Goal: Task Accomplishment & Management: Complete application form

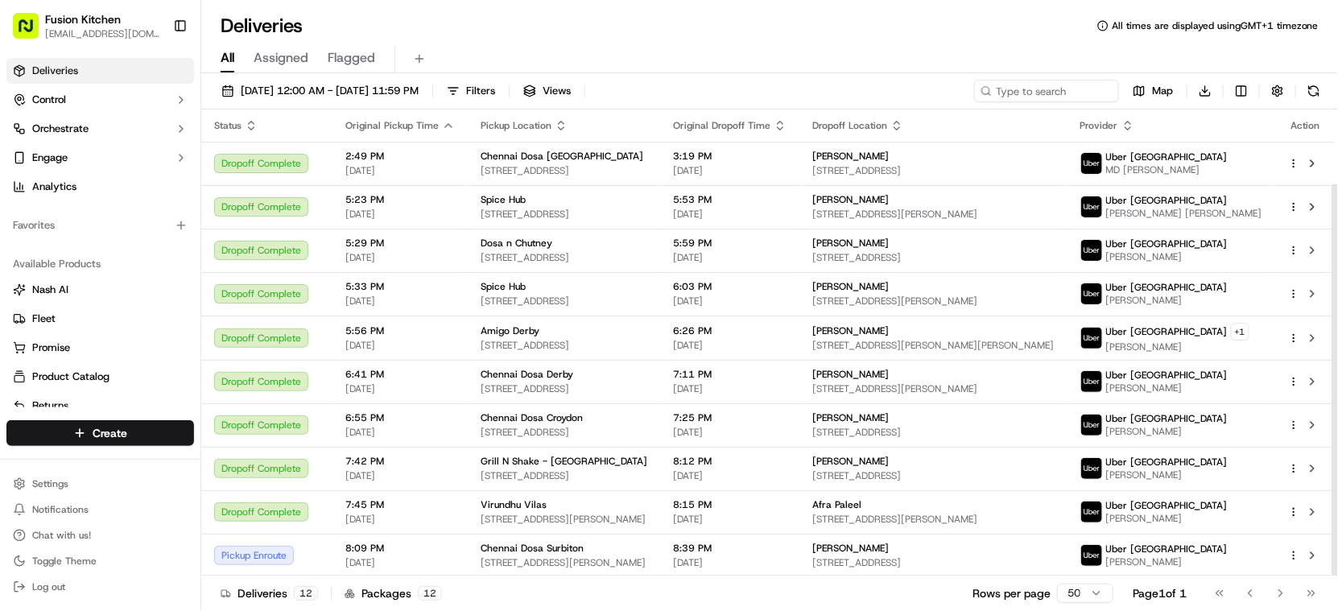
scroll to position [89, 0]
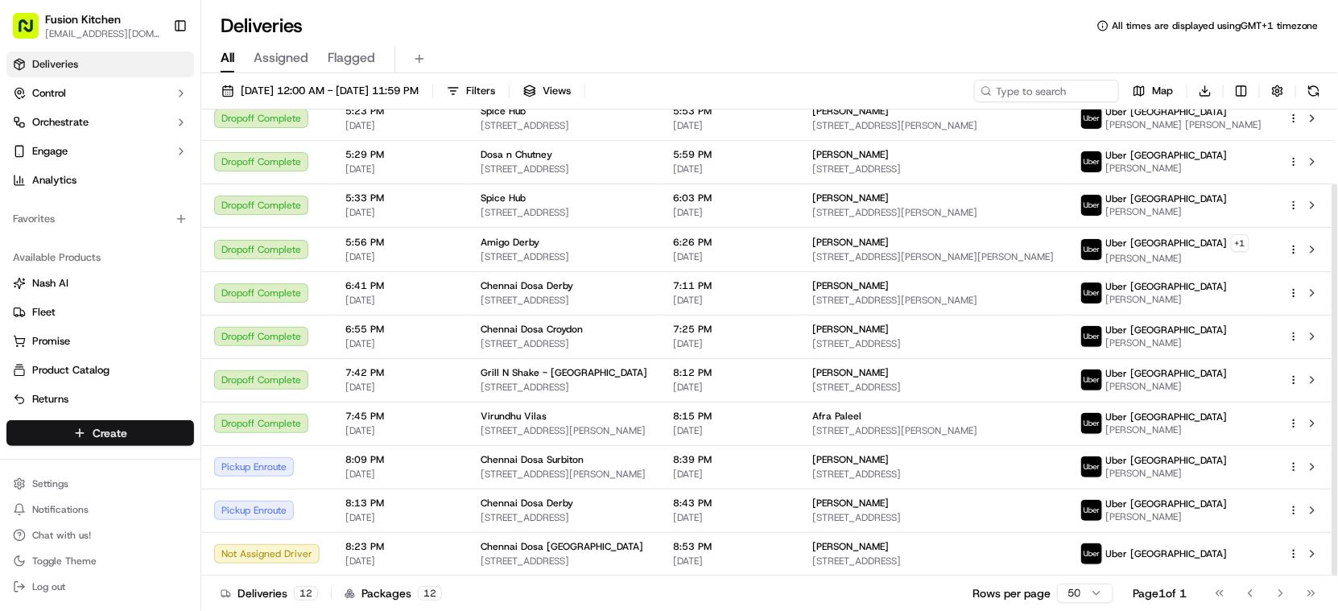
click at [121, 431] on html "Fusion Kitchen [EMAIL_ADDRESS][DOMAIN_NAME] Toggle Sidebar Deliveries Control O…" at bounding box center [669, 305] width 1338 height 611
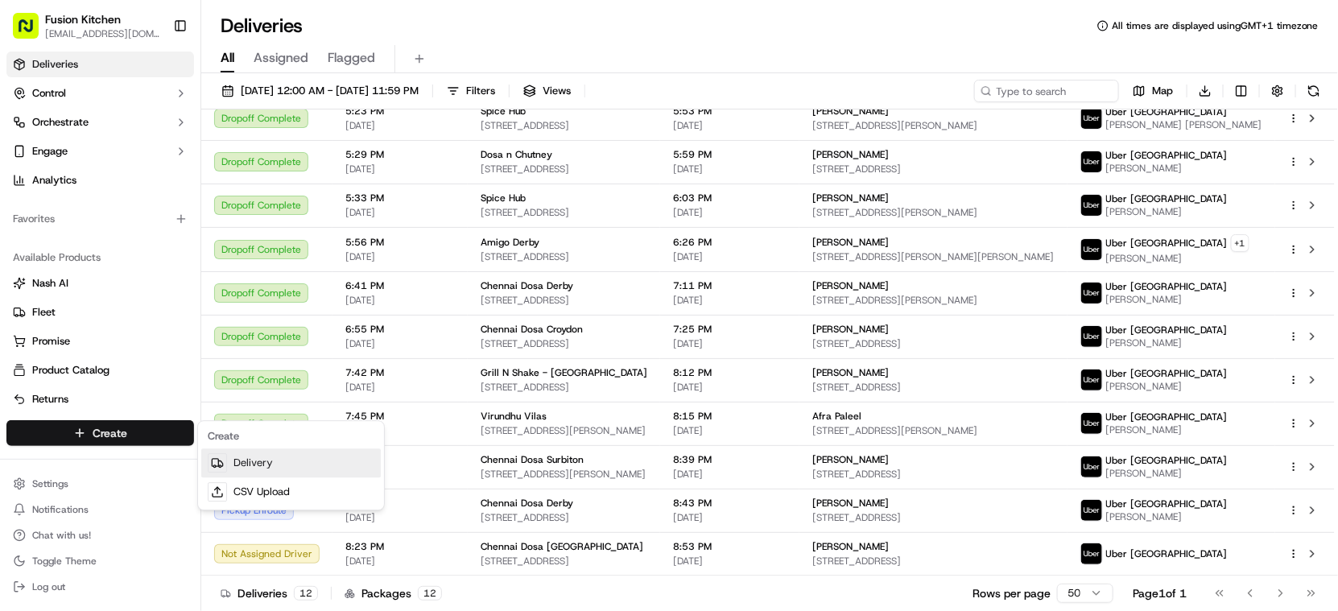
click at [308, 469] on link "Delivery" at bounding box center [290, 462] width 179 height 29
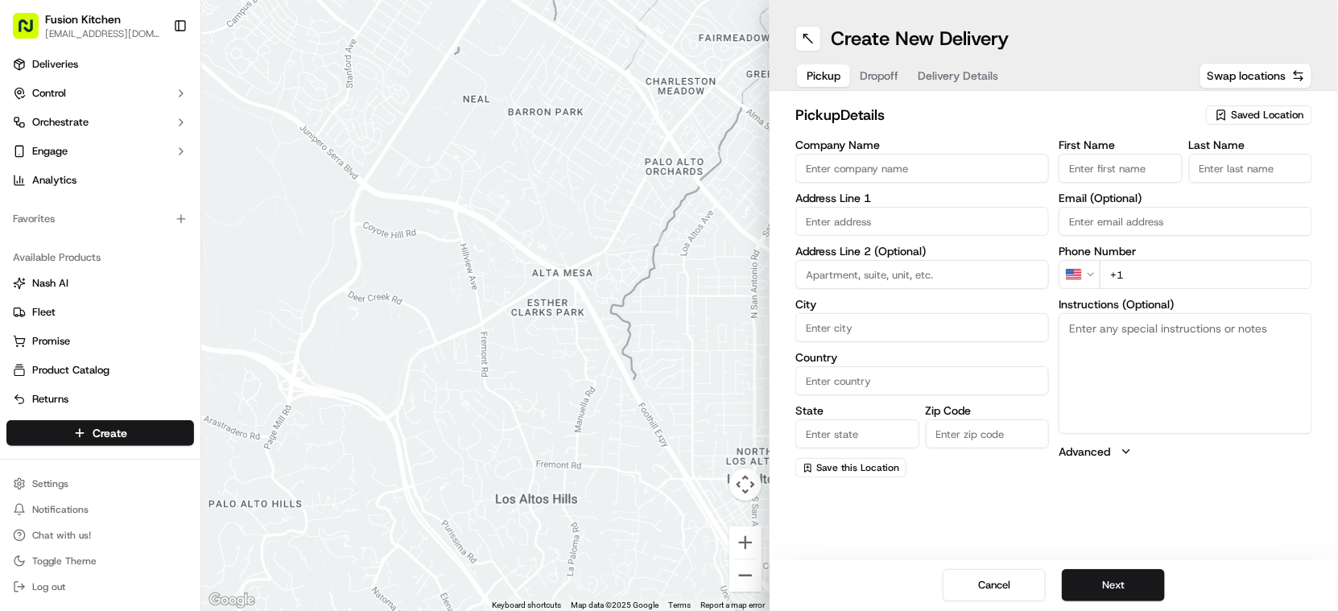
click at [891, 165] on input "Company Name" at bounding box center [922, 168] width 254 height 29
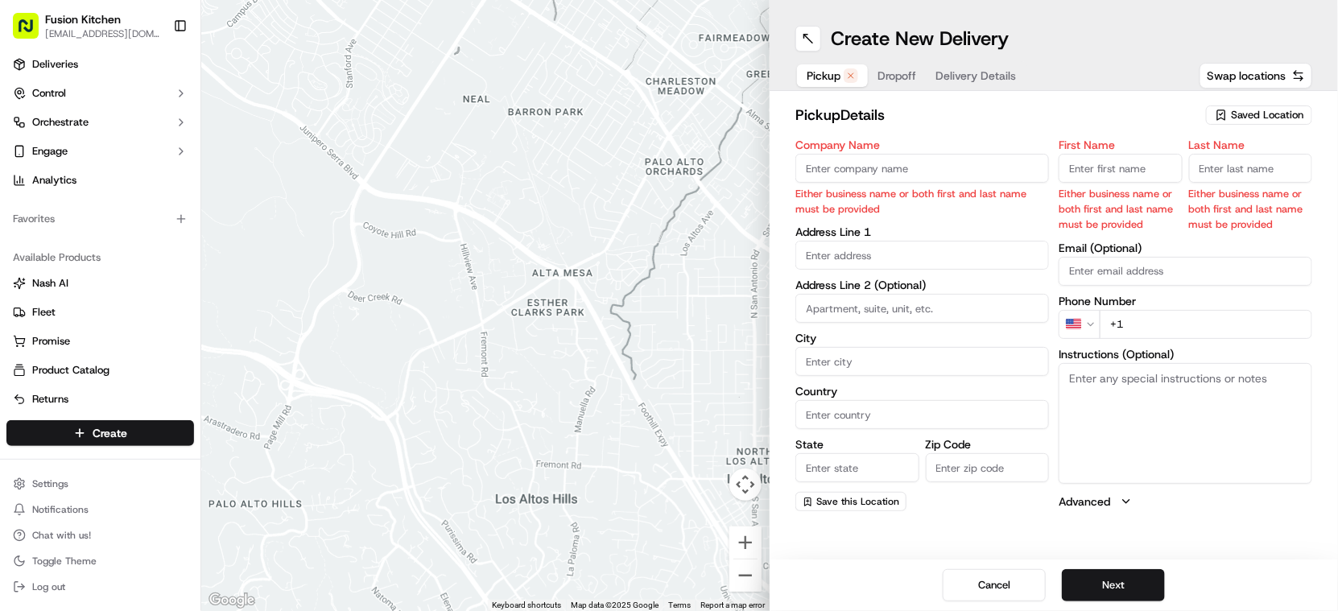
click at [867, 169] on input "Company Name" at bounding box center [922, 168] width 254 height 29
paste input "Spice Hub"
type input "Spice Hub"
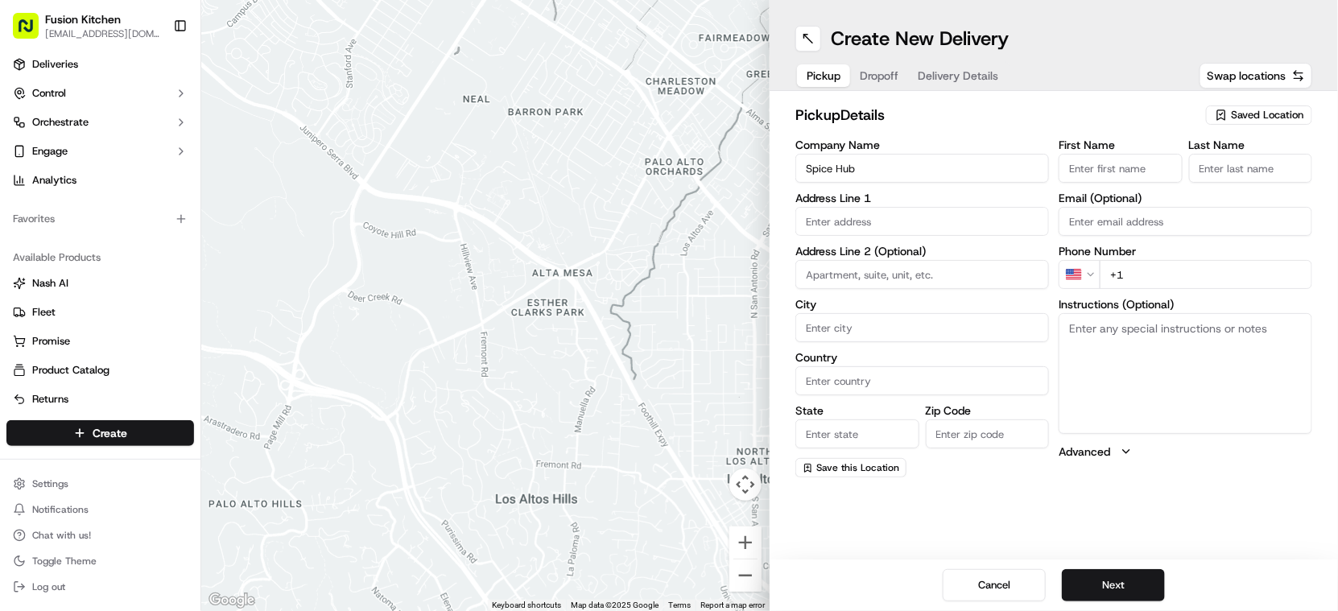
click at [839, 225] on input "text" at bounding box center [922, 221] width 254 height 29
paste input "[STREET_ADDRESS]"
click at [922, 250] on div "[STREET_ADDRESS]" at bounding box center [922, 255] width 245 height 24
type input "[STREET_ADDRESS]"
type input "[PERSON_NAME]"
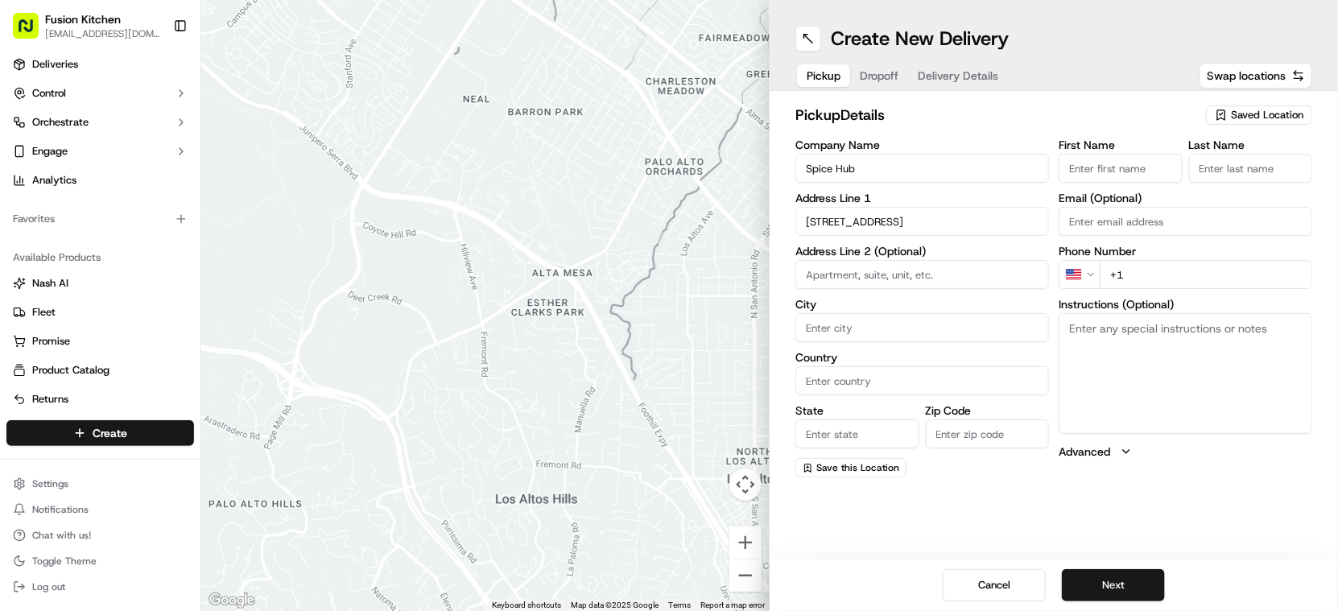
type input "[GEOGRAPHIC_DATA]"
type input "KT17 2PR"
type input "[STREET_ADDRESS]"
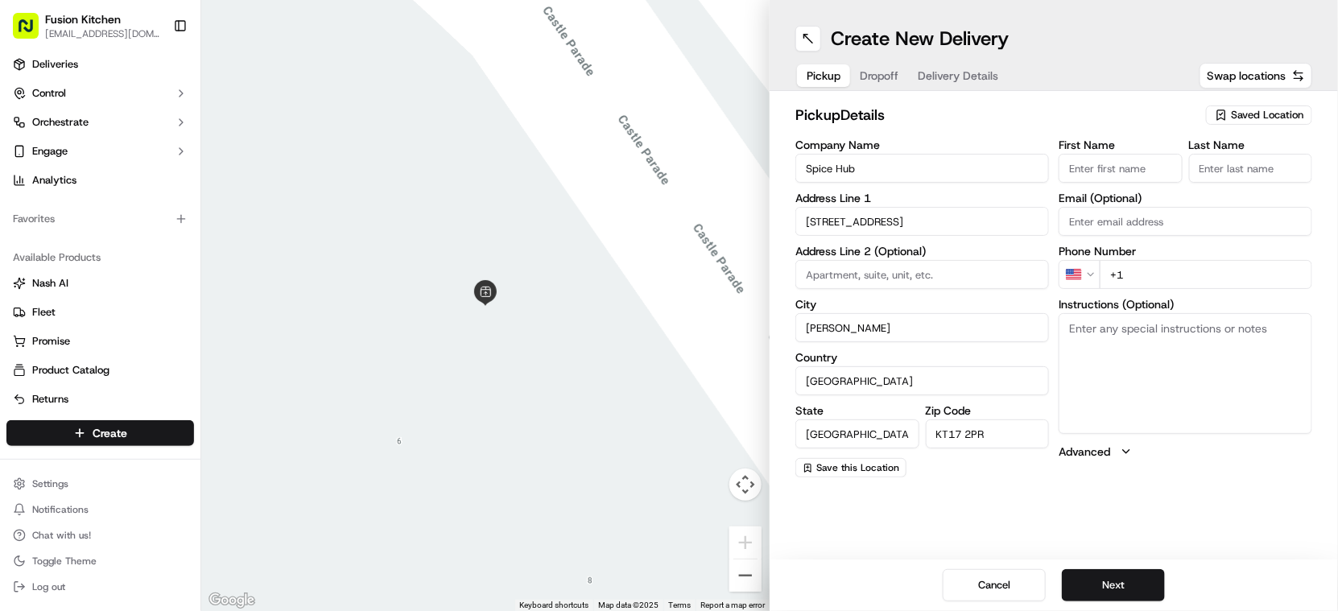
click at [1142, 342] on textarea "Instructions (Optional)" at bounding box center [1185, 373] width 254 height 121
paste textarea "[STREET_ADDRESS]"
type textarea "[STREET_ADDRESS]"
click at [1107, 165] on input "First Name" at bounding box center [1120, 168] width 124 height 29
click at [1112, 175] on input "First Name" at bounding box center [1120, 168] width 124 height 29
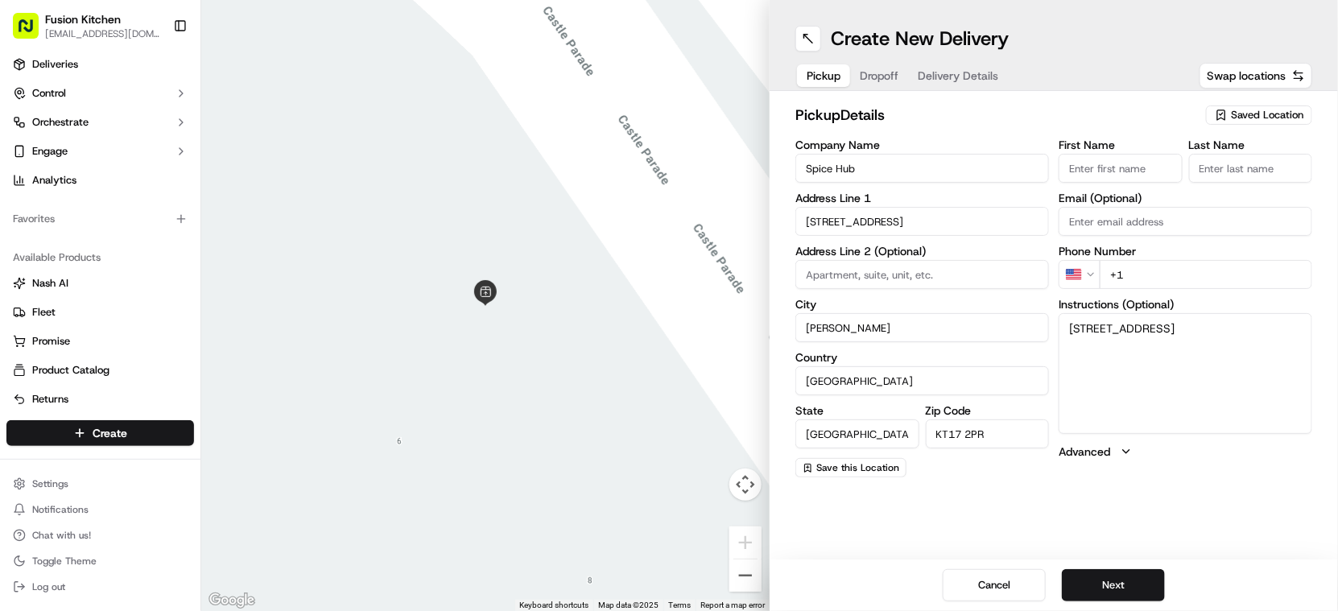
paste input "[PERSON_NAME]"
click at [1146, 176] on input "[PERSON_NAME]" at bounding box center [1120, 168] width 124 height 29
type input "[PERSON_NAME]"
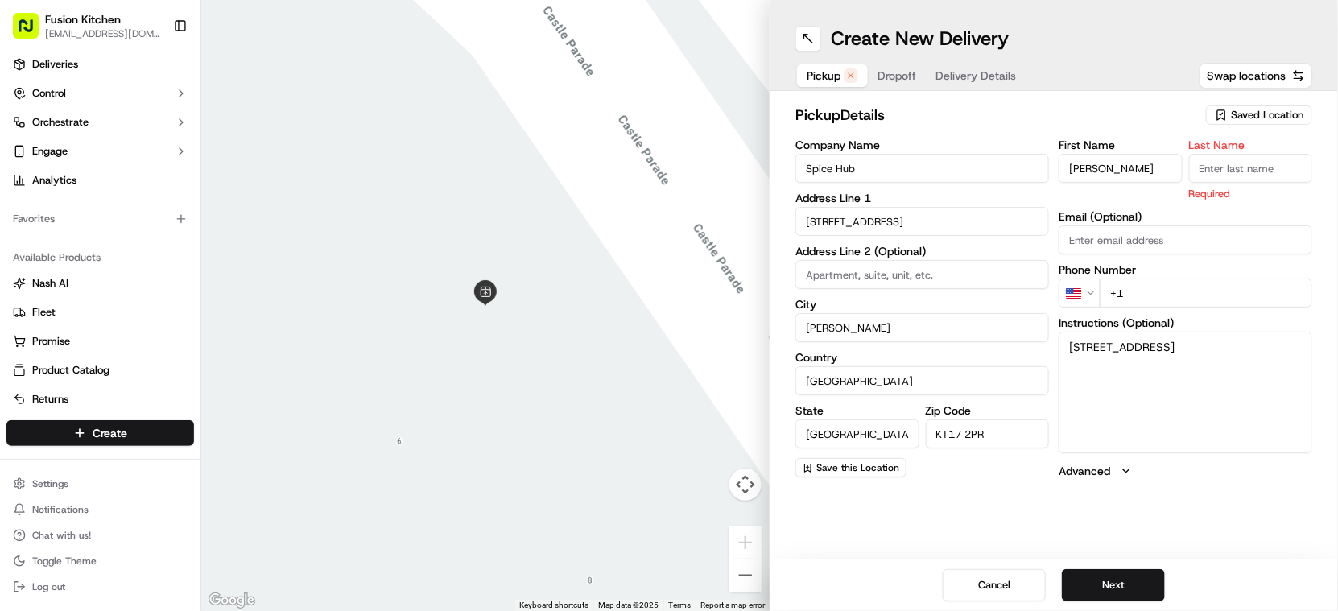
click at [1253, 171] on input "Last Name" at bounding box center [1251, 168] width 124 height 29
paste input "[DEMOGRAPHIC_DATA]"
type input "[DEMOGRAPHIC_DATA]"
click at [1071, 287] on html "Fusion Kitchen [EMAIL_ADDRESS][DOMAIN_NAME] Toggle Sidebar Deliveries Control O…" at bounding box center [669, 305] width 1338 height 611
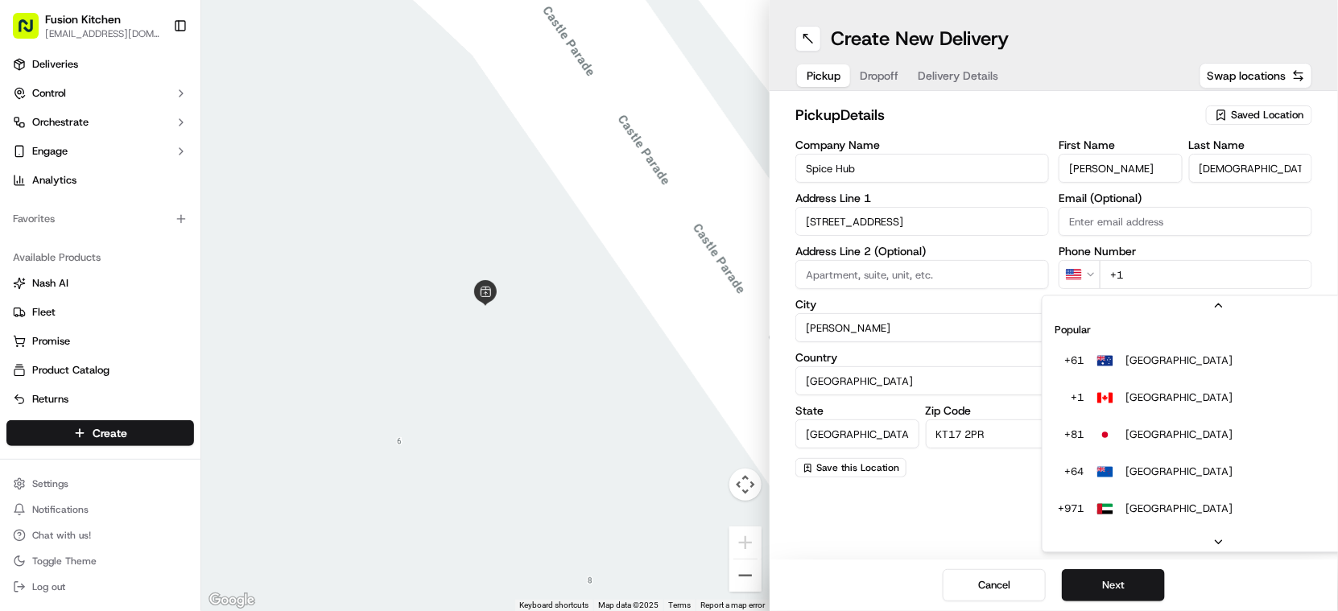
scroll to position [69, 0]
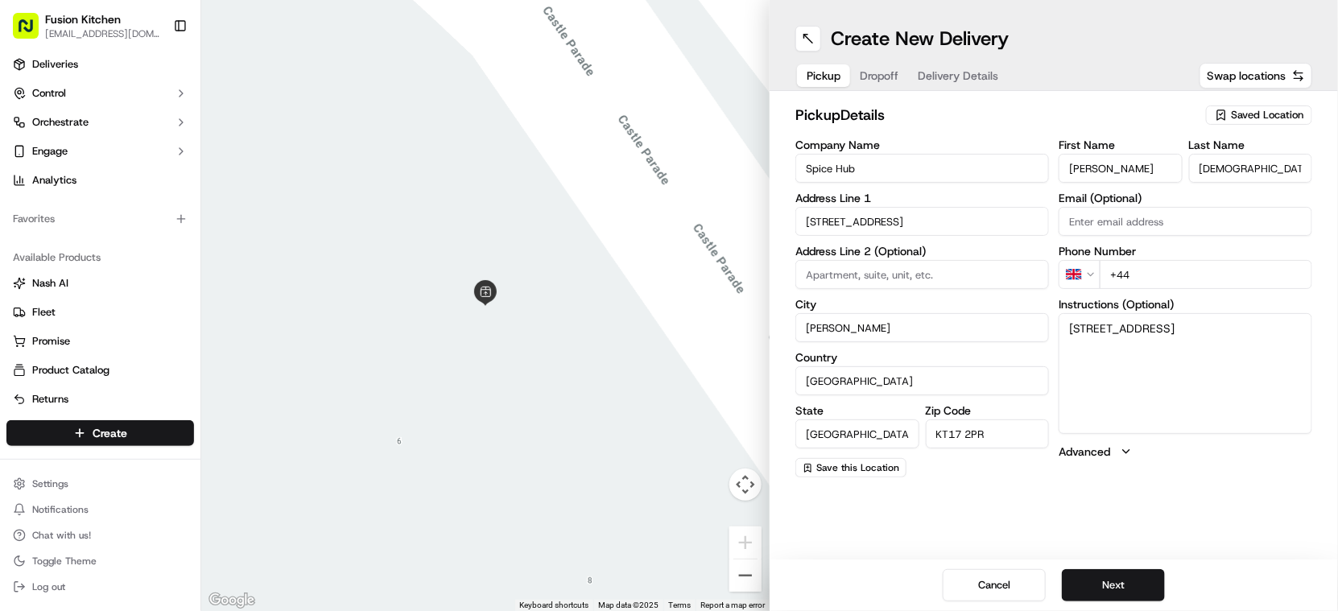
click at [1160, 285] on input "+44" at bounding box center [1205, 274] width 212 height 29
paste input "1372 650504"
type input "[PHONE_NUMBER]"
click at [1095, 580] on button "Next" at bounding box center [1113, 585] width 103 height 32
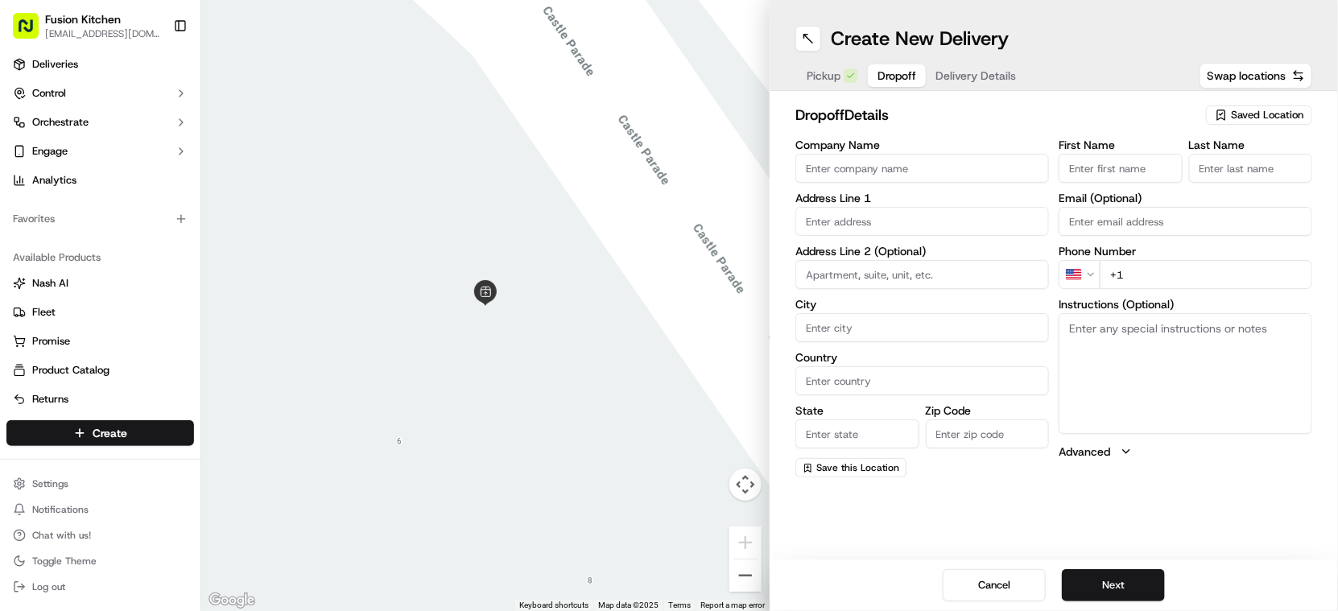
click at [865, 171] on input "Company Name" at bounding box center [922, 168] width 254 height 29
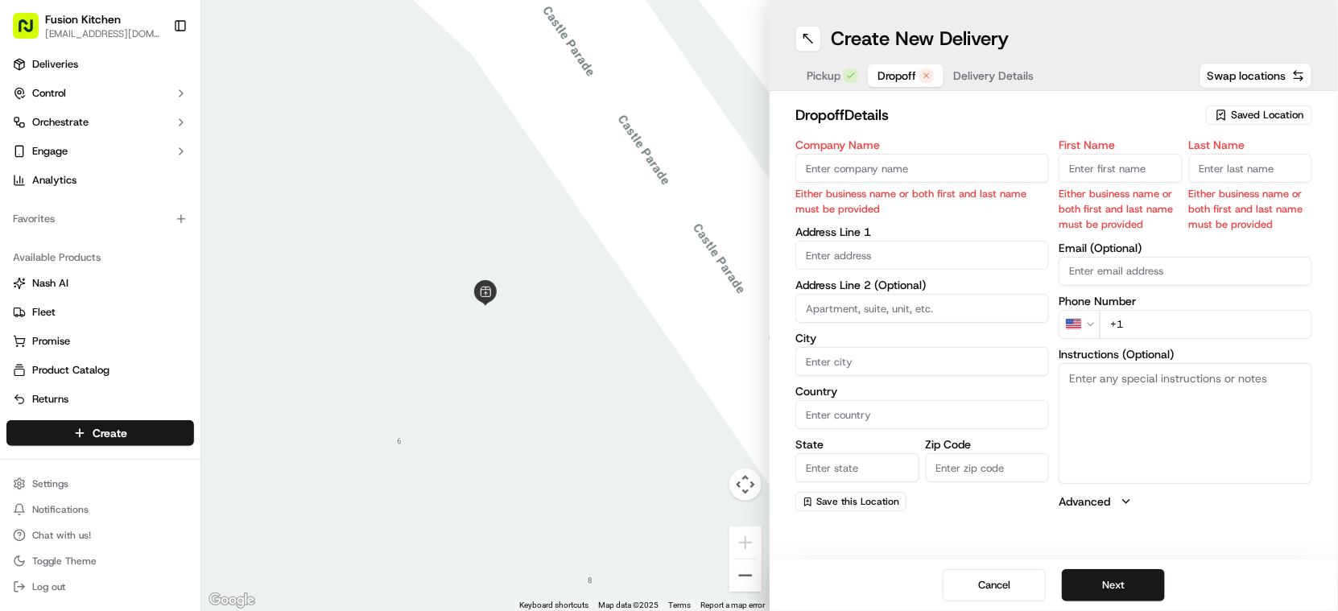
click at [914, 264] on input "text" at bounding box center [922, 255] width 254 height 29
paste input "[STREET_ADDRESS]"
click at [929, 288] on div "[STREET_ADDRESS]" at bounding box center [922, 290] width 245 height 24
type input "[STREET_ADDRESS][PERSON_NAME]"
type input "Stoneleigh"
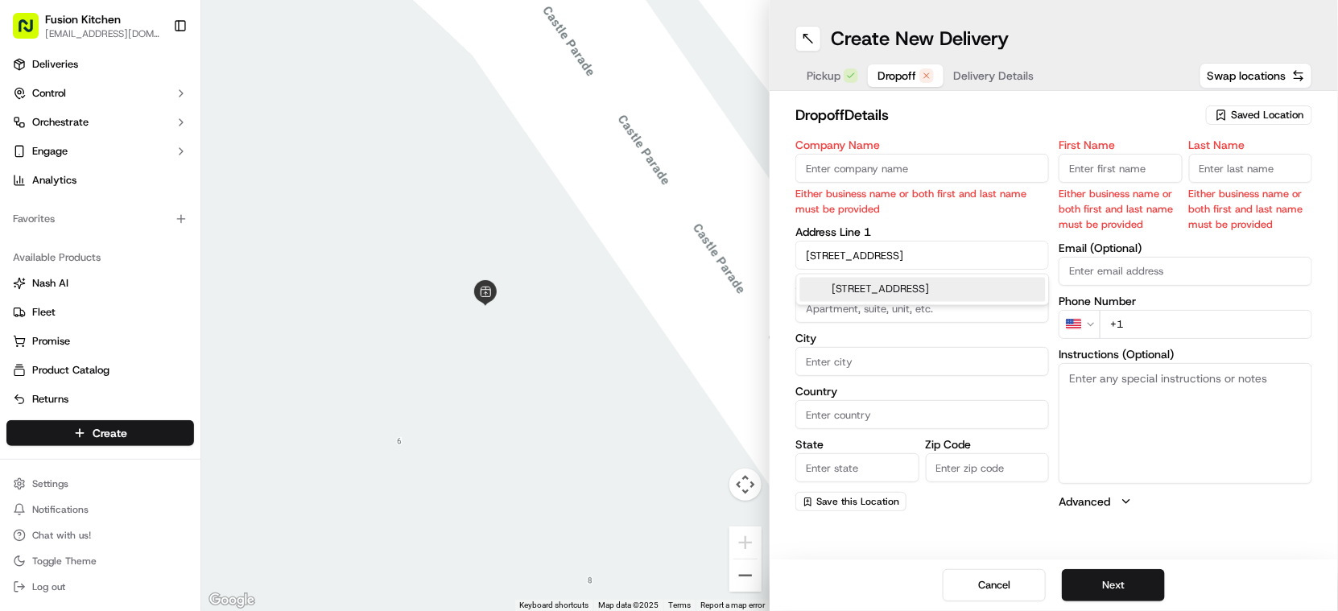
type input "[GEOGRAPHIC_DATA]"
type input "KT17 2JR"
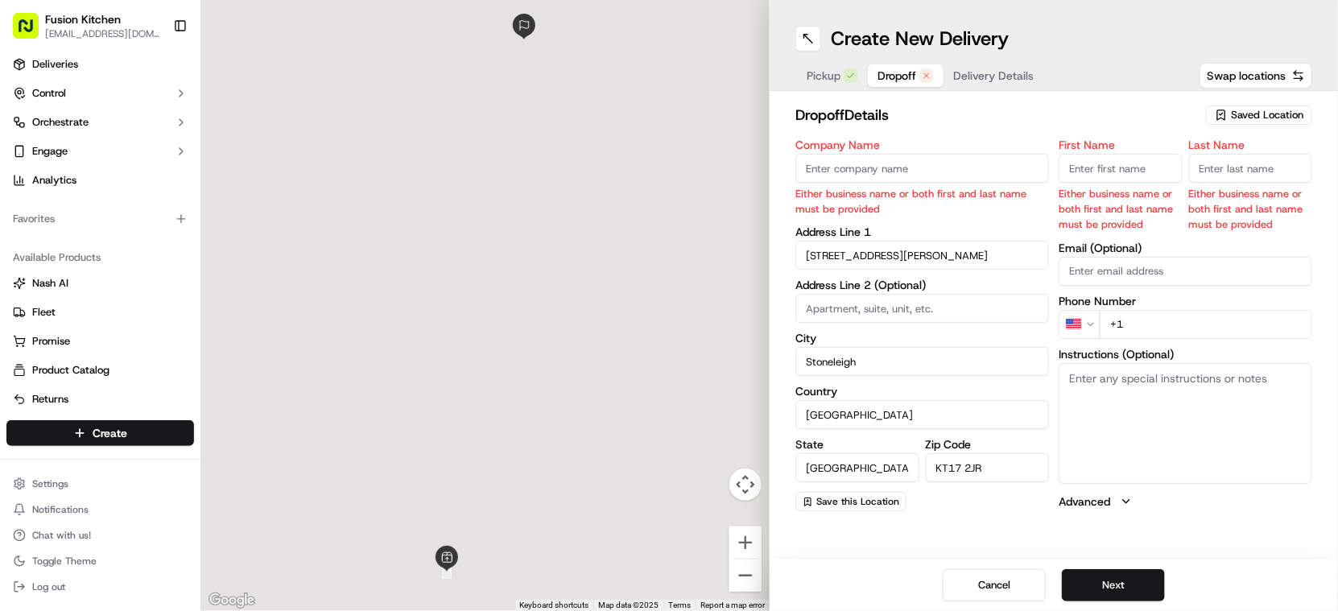
type input "[STREET_ADDRESS]"
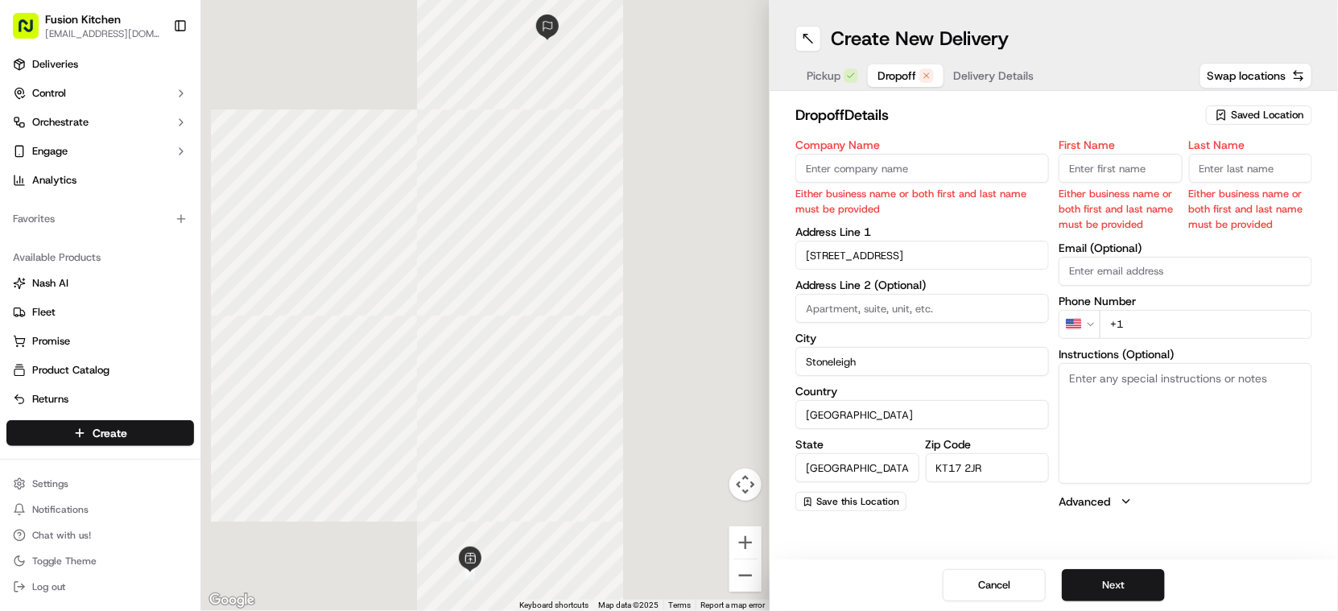
click at [1089, 414] on textarea "Instructions (Optional)" at bounding box center [1185, 423] width 254 height 121
paste textarea "[STREET_ADDRESS]"
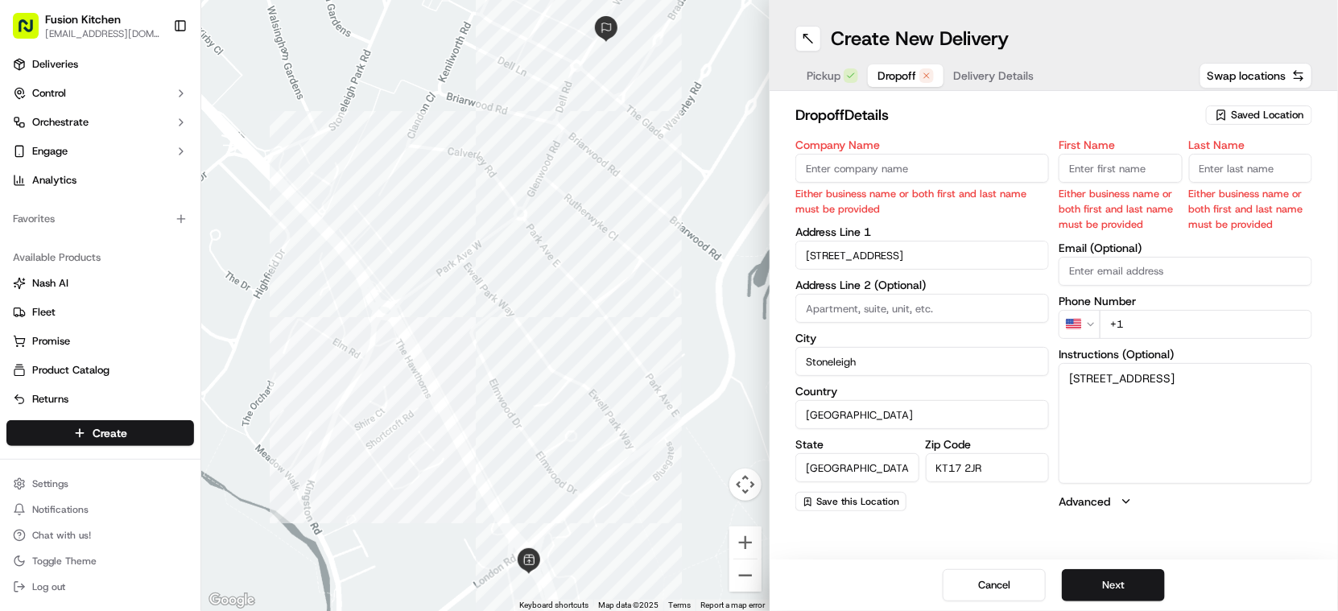
type textarea "[STREET_ADDRESS]"
click at [880, 160] on input "Company Name" at bounding box center [922, 168] width 254 height 29
click at [861, 161] on input "Company Name" at bounding box center [922, 168] width 254 height 29
paste input "[PERSON_NAME]"
type input "[PERSON_NAME]"
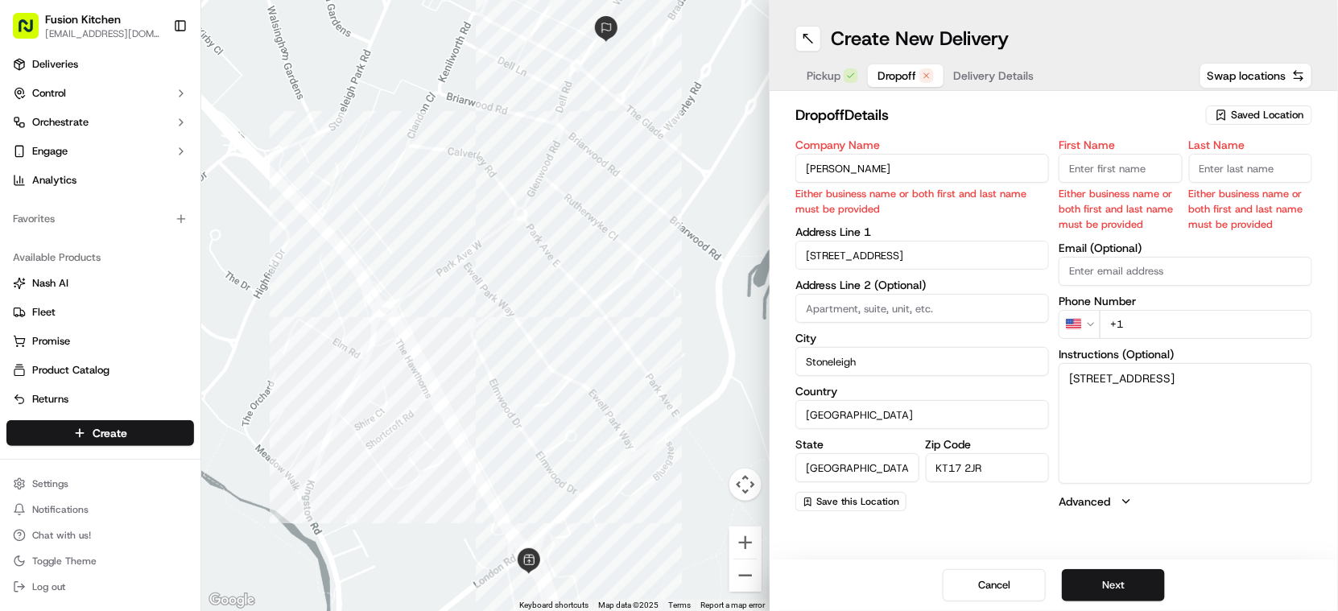
click at [1132, 171] on input "First Name" at bounding box center [1120, 168] width 124 height 29
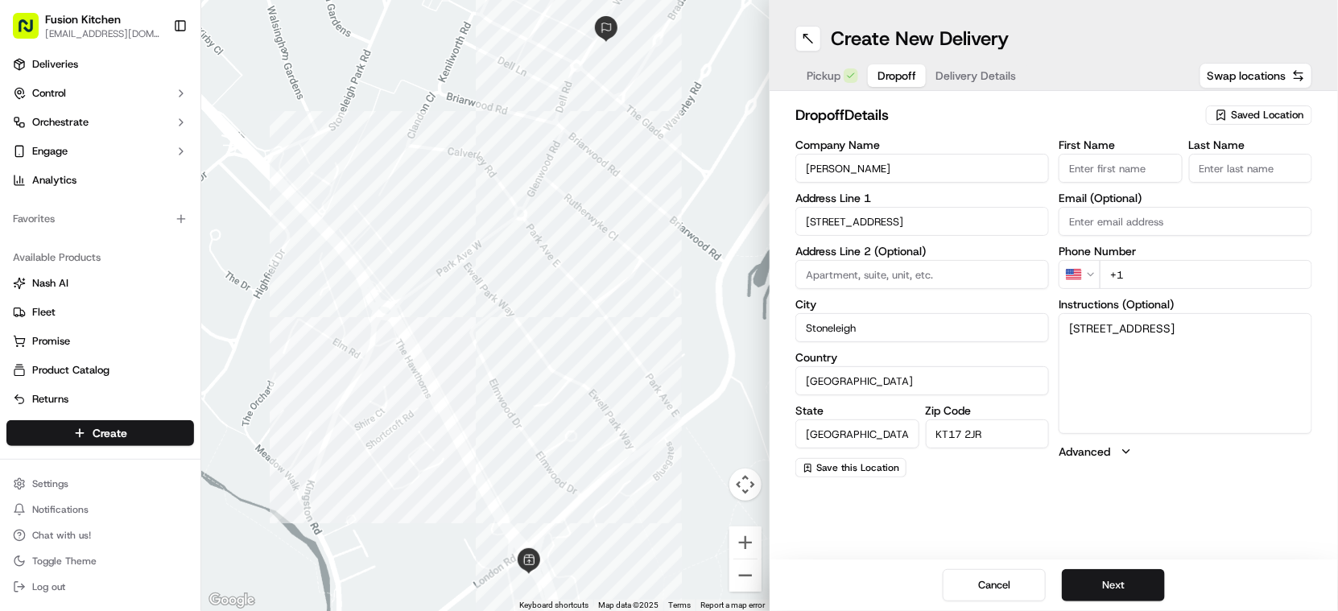
paste input "[PERSON_NAME]"
click at [1132, 163] on input "[PERSON_NAME]" at bounding box center [1120, 168] width 124 height 29
type input "Sachin"
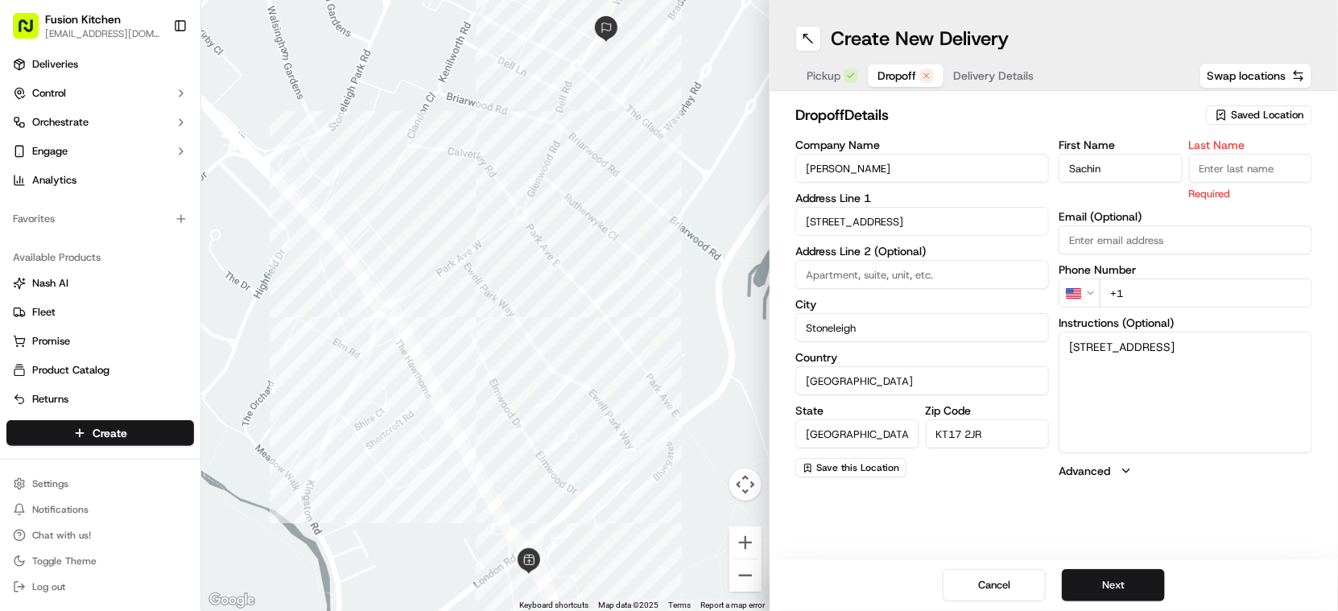
click at [1231, 160] on input "Last Name" at bounding box center [1251, 168] width 124 height 29
paste input "Kaplush"
type input "Kaplush"
click at [1086, 291] on html "Fusion Kitchen [EMAIL_ADDRESS][DOMAIN_NAME] Toggle Sidebar Deliveries Control O…" at bounding box center [669, 305] width 1338 height 611
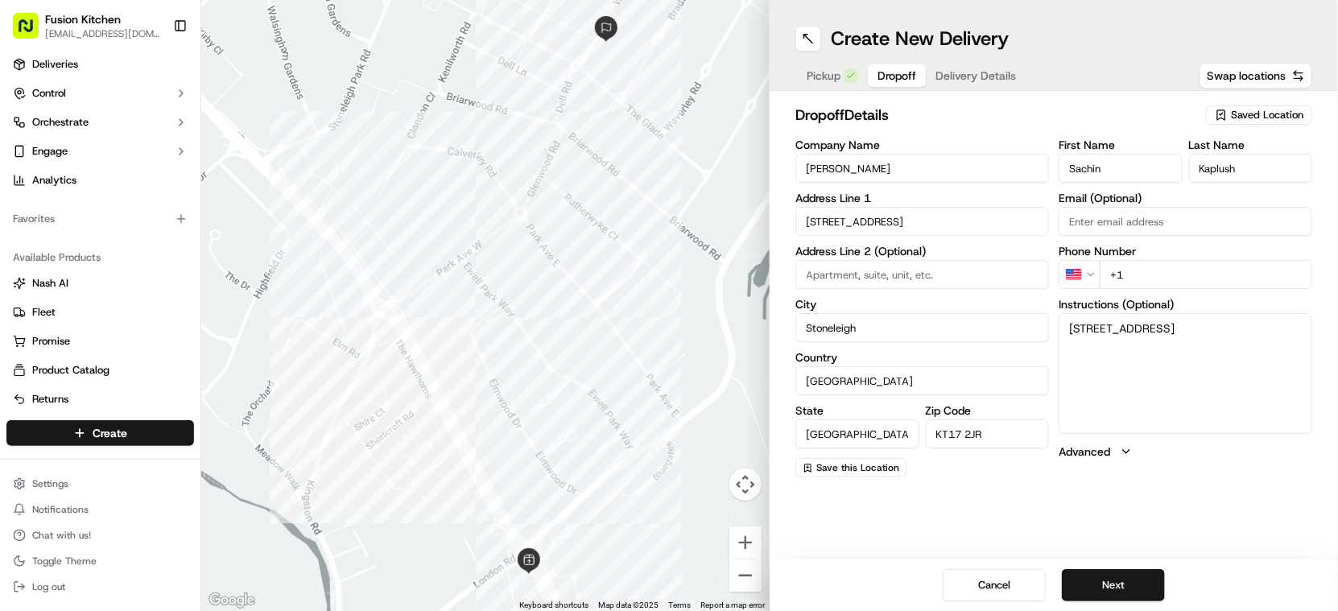
click at [1168, 274] on input "+1" at bounding box center [1205, 274] width 212 height 29
paste input "07466699543"
click at [1091, 267] on html "Fusion Kitchen [EMAIL_ADDRESS][DOMAIN_NAME] Toggle Sidebar Deliveries Control O…" at bounding box center [669, 305] width 1338 height 611
click at [1145, 275] on input "+44" at bounding box center [1205, 274] width 212 height 29
paste input "07466 699543"
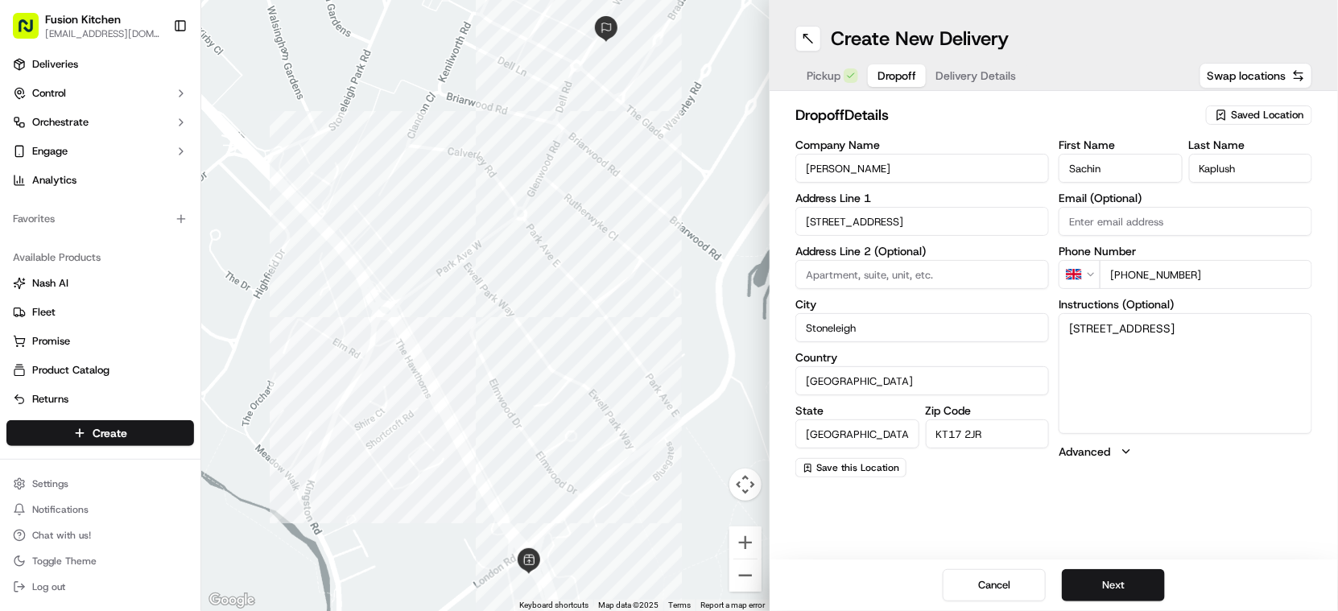
click at [1138, 274] on input "[PHONE_NUMBER]" at bounding box center [1205, 274] width 212 height 29
type input "[PHONE_NUMBER]"
click at [1133, 576] on button "Next" at bounding box center [1113, 585] width 103 height 32
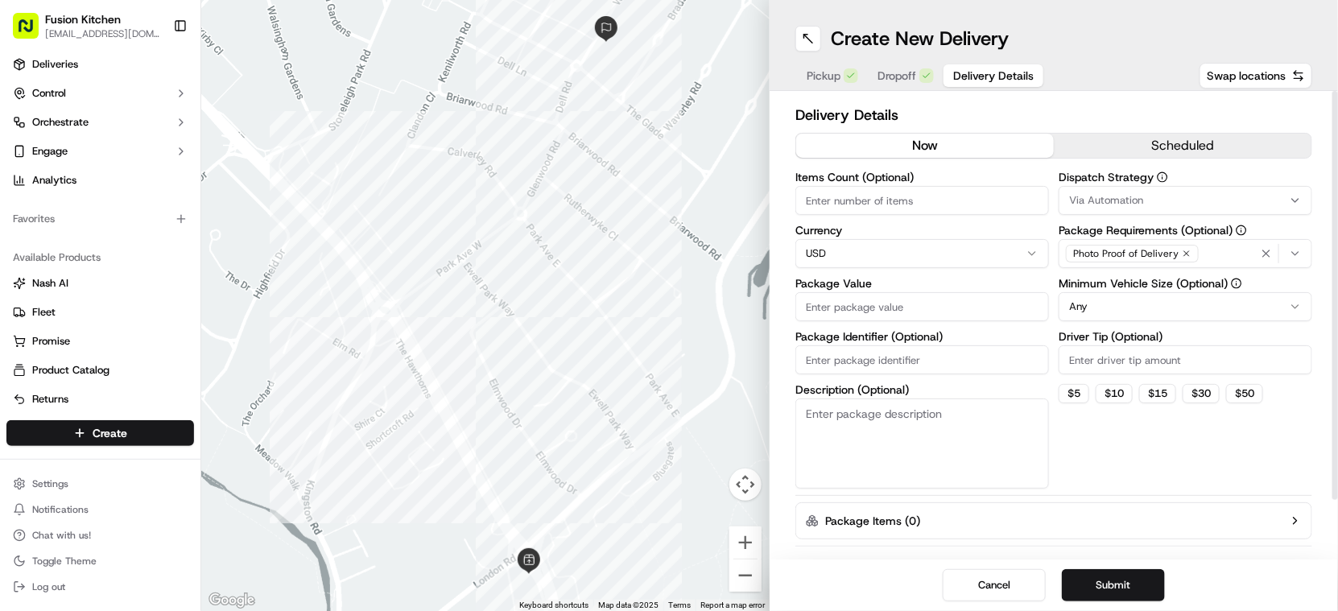
click at [864, 258] on html "Fusion Kitchen [EMAIL_ADDRESS][DOMAIN_NAME] Toggle Sidebar Deliveries Control O…" at bounding box center [669, 305] width 1338 height 611
click at [881, 296] on input "Package Value" at bounding box center [922, 306] width 254 height 29
paste input "37.29"
type input "37.29"
click at [1112, 588] on button "Submit" at bounding box center [1113, 585] width 103 height 32
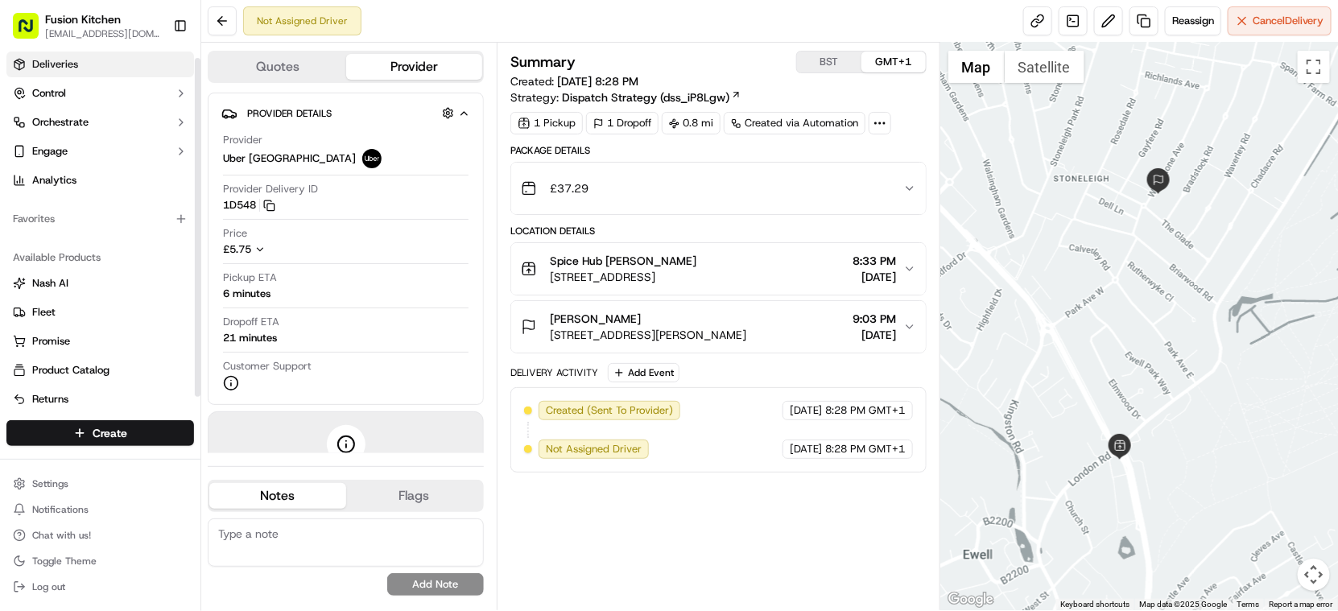
click at [60, 69] on span "Deliveries" at bounding box center [55, 64] width 46 height 14
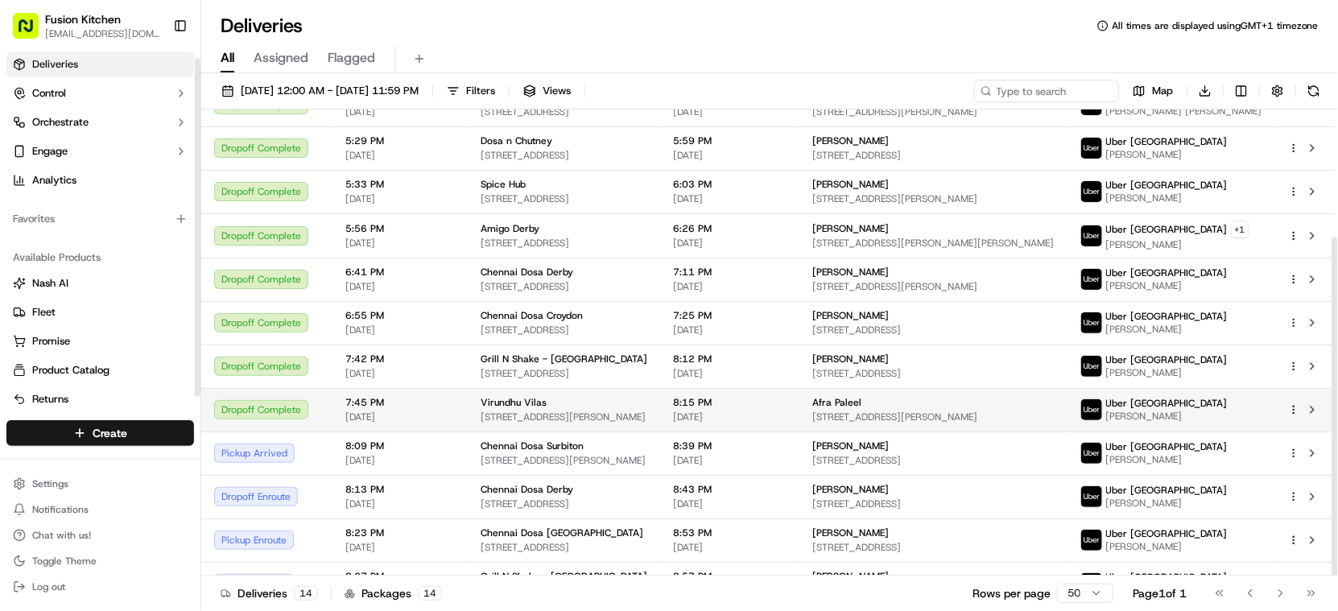
scroll to position [175, 0]
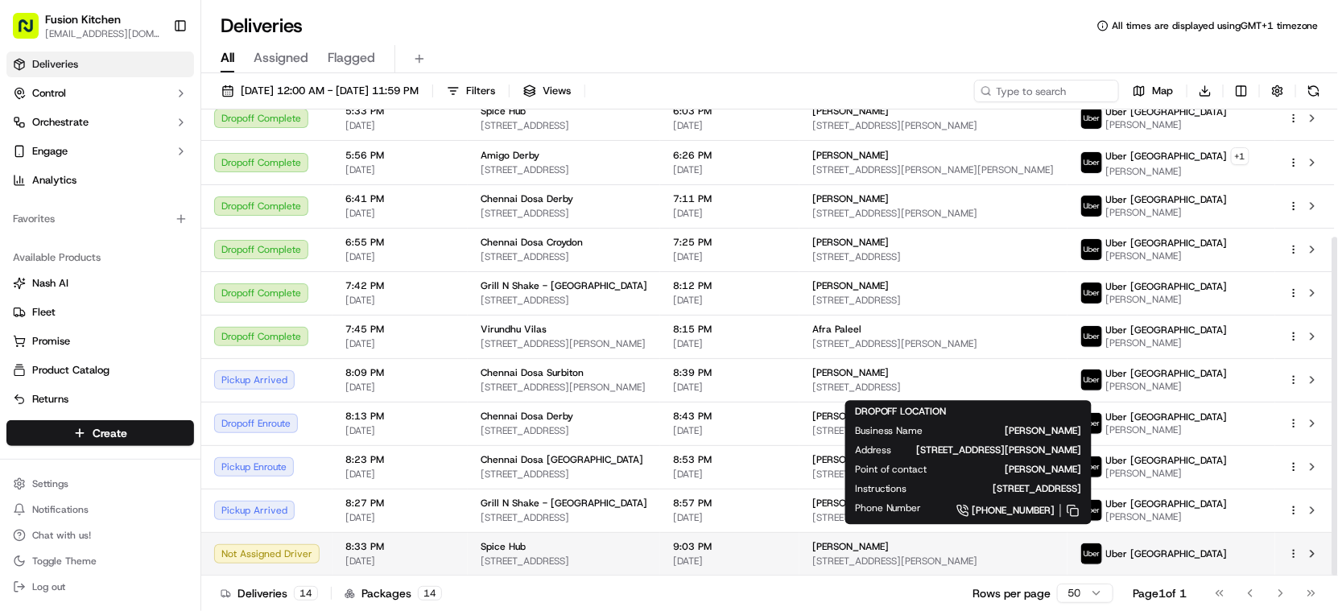
click at [954, 556] on span "[STREET_ADDRESS][PERSON_NAME]" at bounding box center [932, 561] width 241 height 13
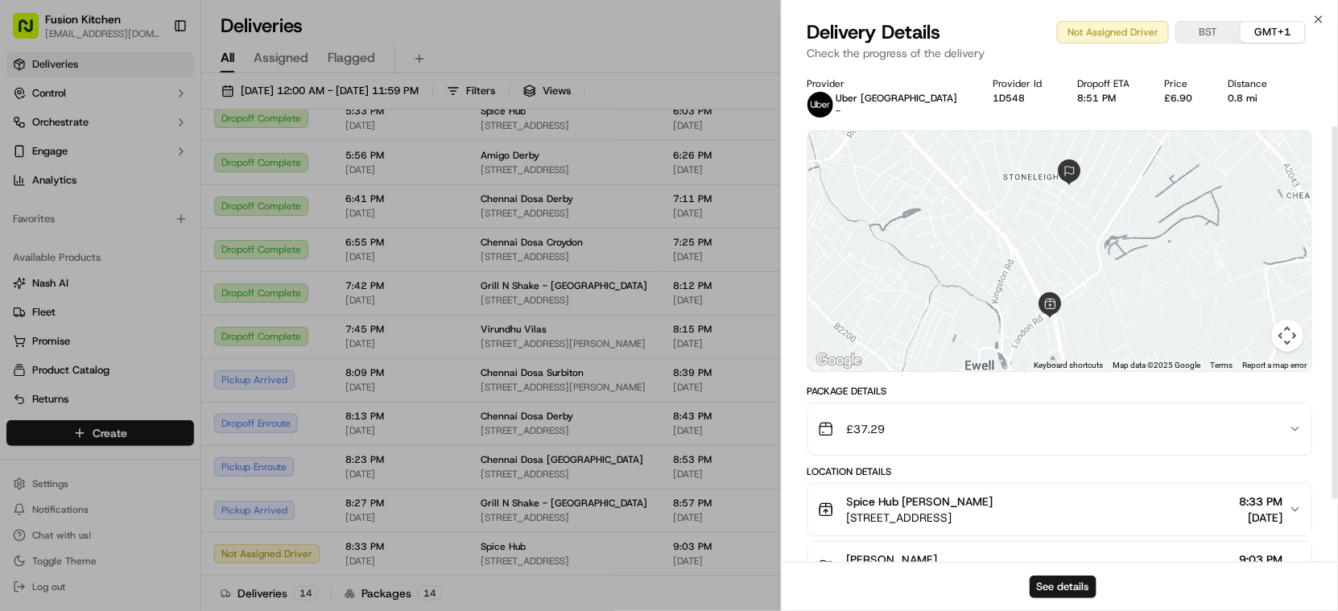
scroll to position [161, 0]
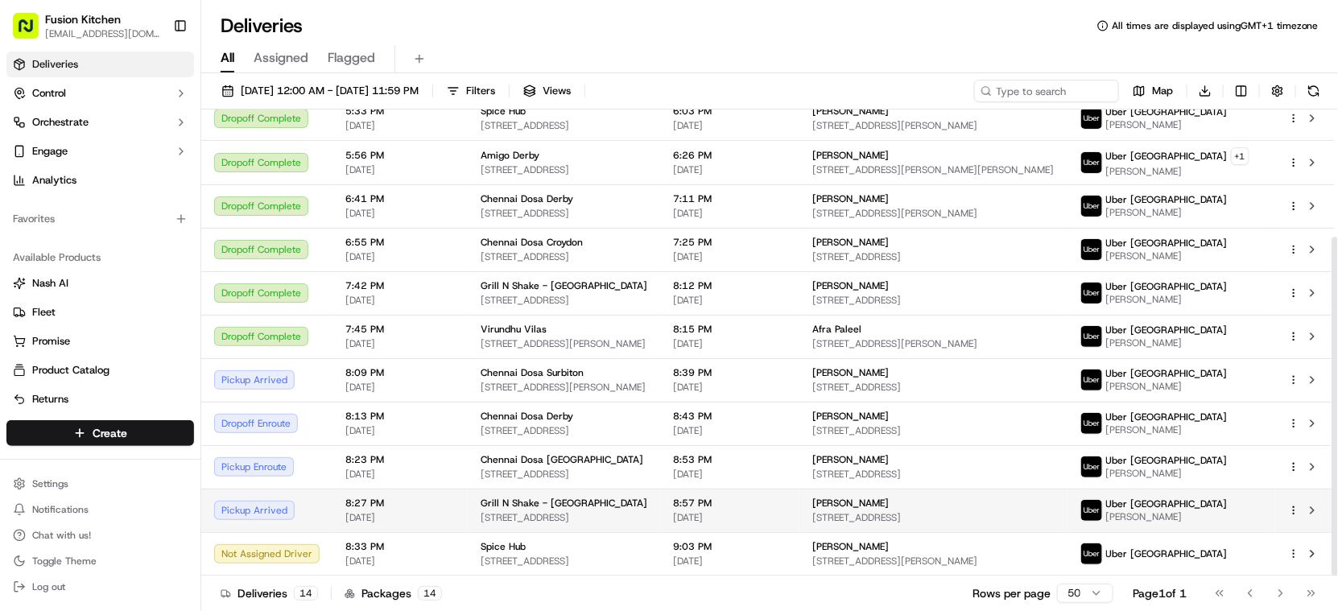
click at [647, 513] on span "[STREET_ADDRESS]" at bounding box center [563, 517] width 167 height 13
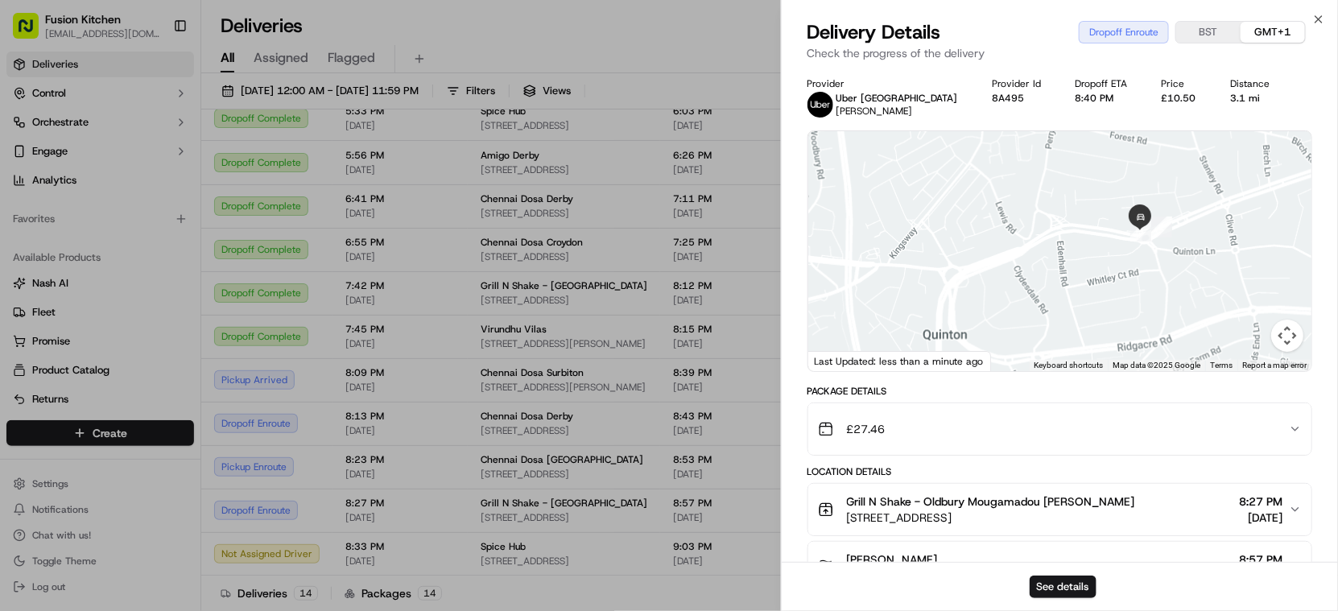
drag, startPoint x: 1115, startPoint y: 171, endPoint x: 1149, endPoint y: 294, distance: 127.7
click at [1149, 294] on div at bounding box center [1060, 251] width 504 height 240
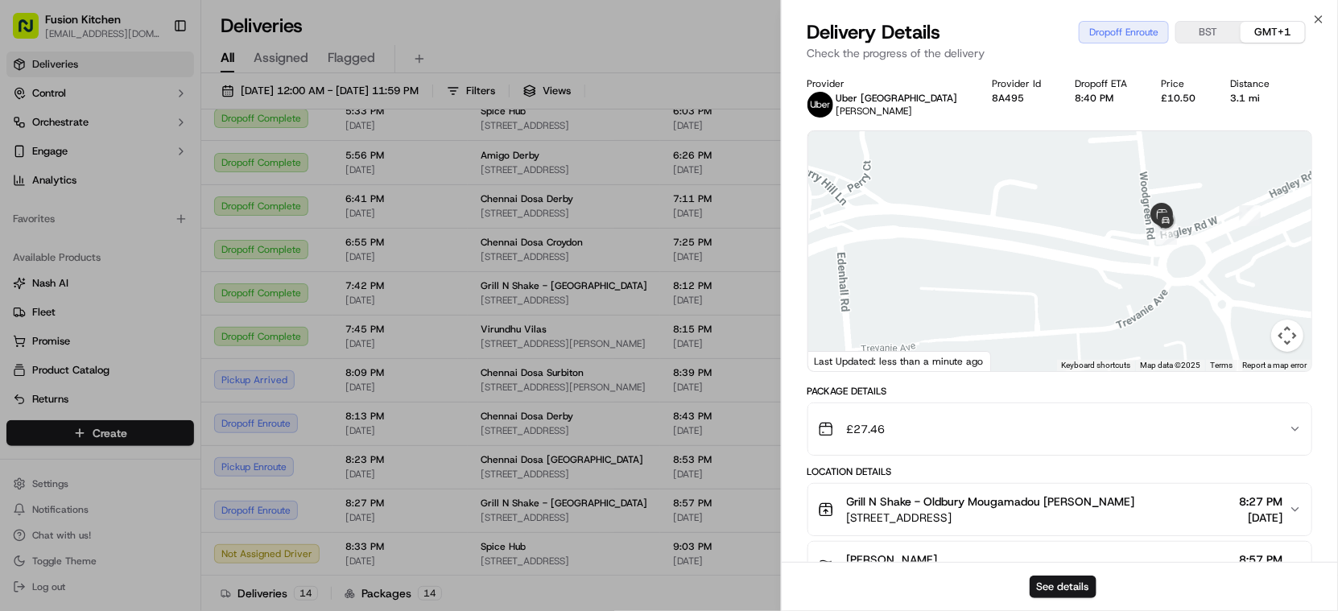
drag, startPoint x: 1173, startPoint y: 237, endPoint x: 1194, endPoint y: 301, distance: 67.2
click at [1194, 301] on div at bounding box center [1060, 251] width 504 height 240
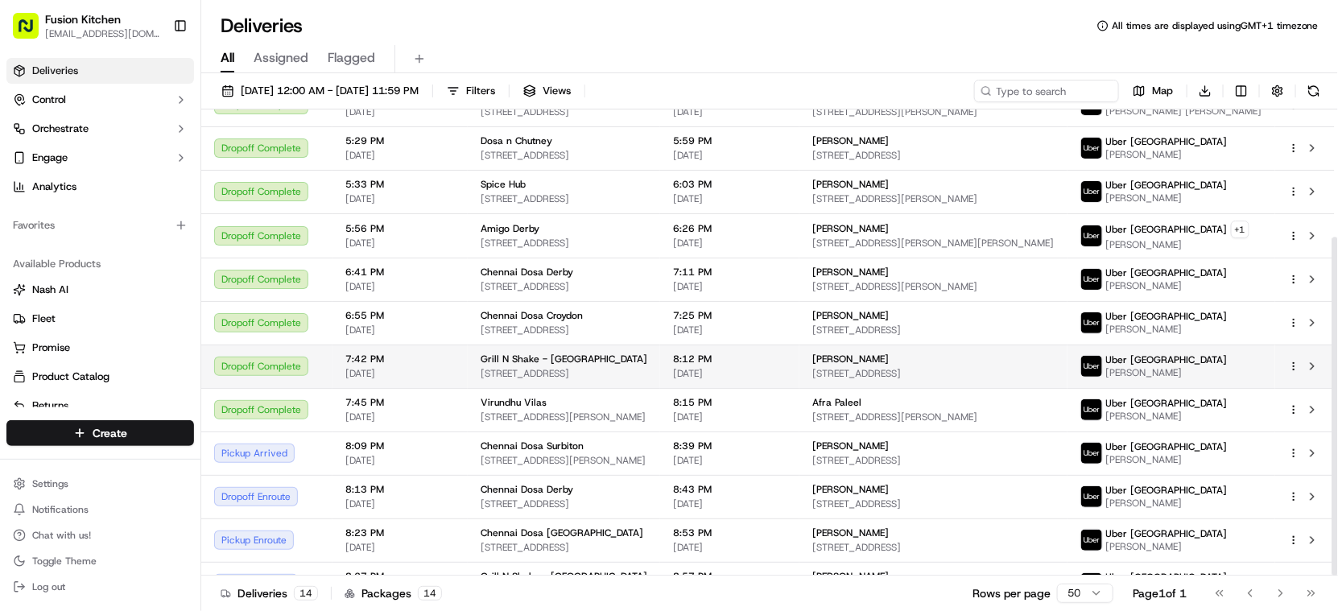
scroll to position [175, 0]
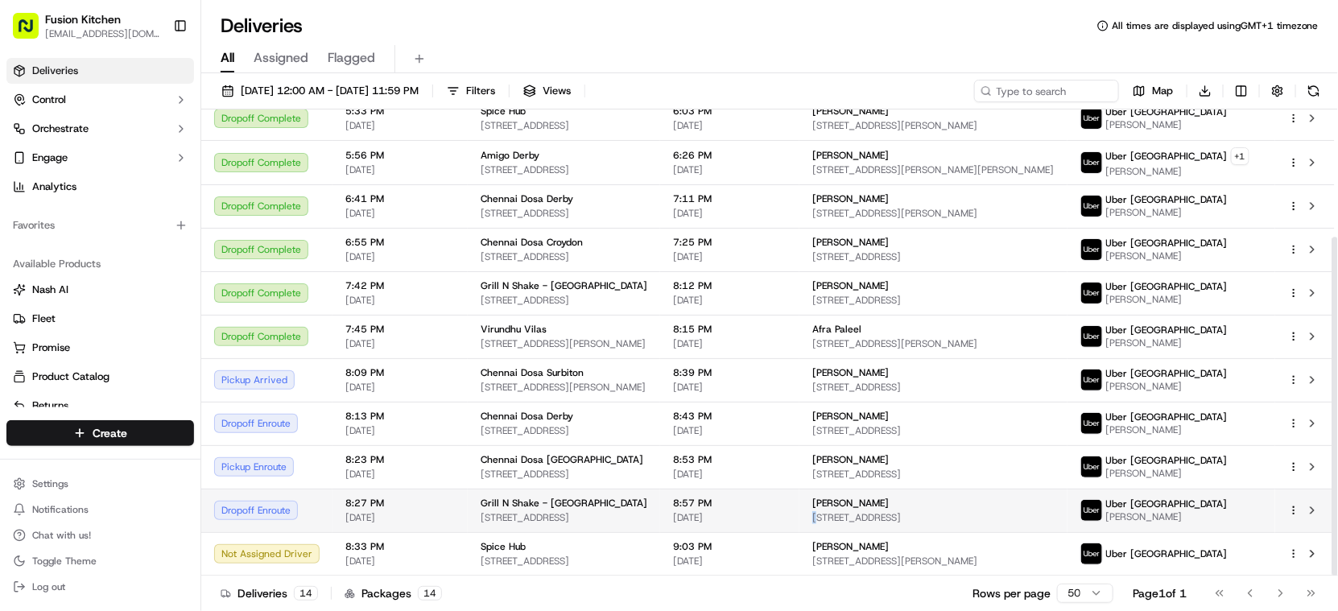
click at [856, 529] on td "Charlene Cheshire 214 Field Ln, Birmingham B32 4EN, UK" at bounding box center [932, 510] width 267 height 43
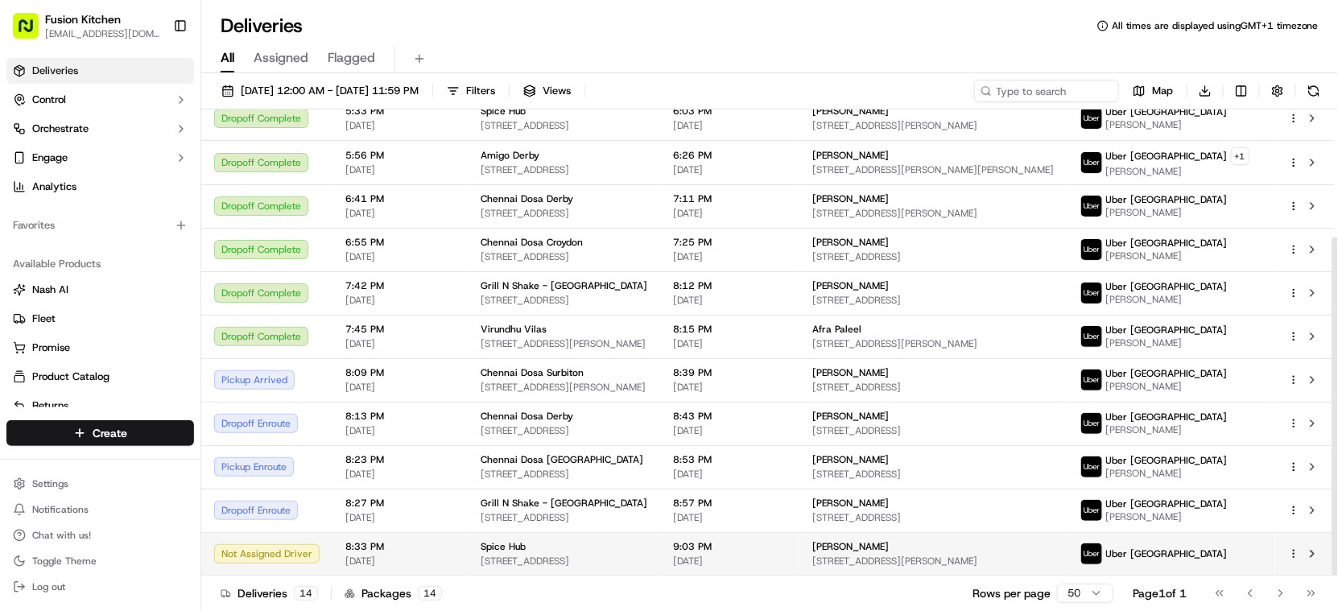
click at [880, 547] on span "[PERSON_NAME]" at bounding box center [850, 546] width 76 height 13
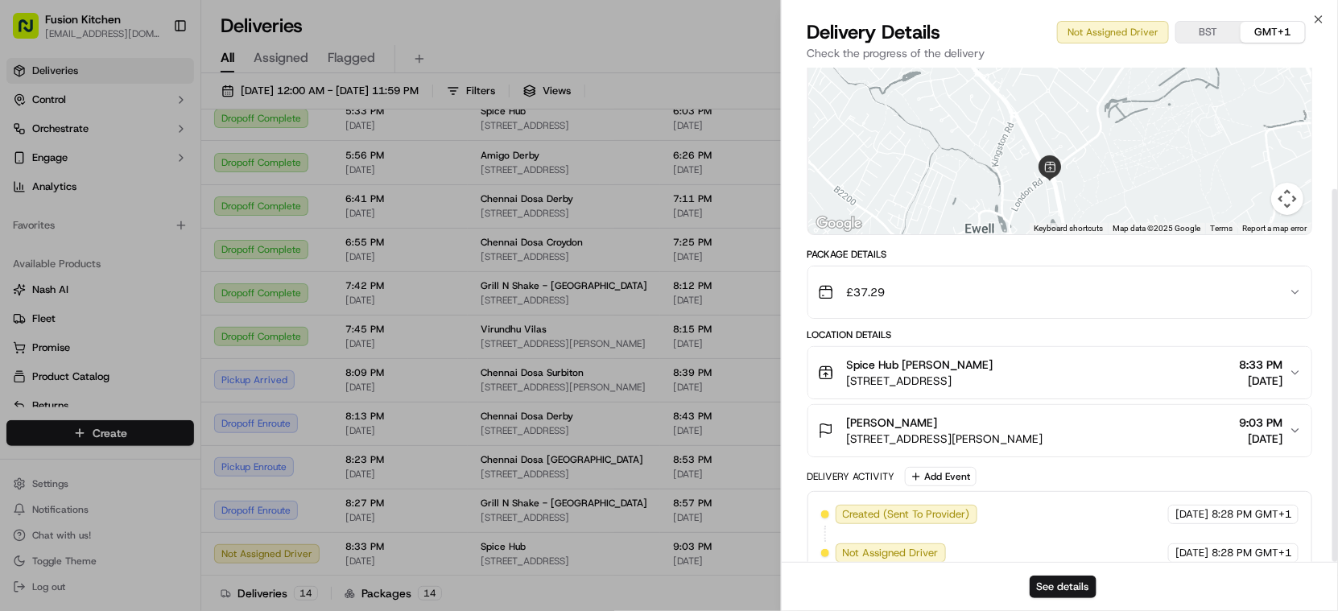
scroll to position [161, 0]
